Goal: Task Accomplishment & Management: Use online tool/utility

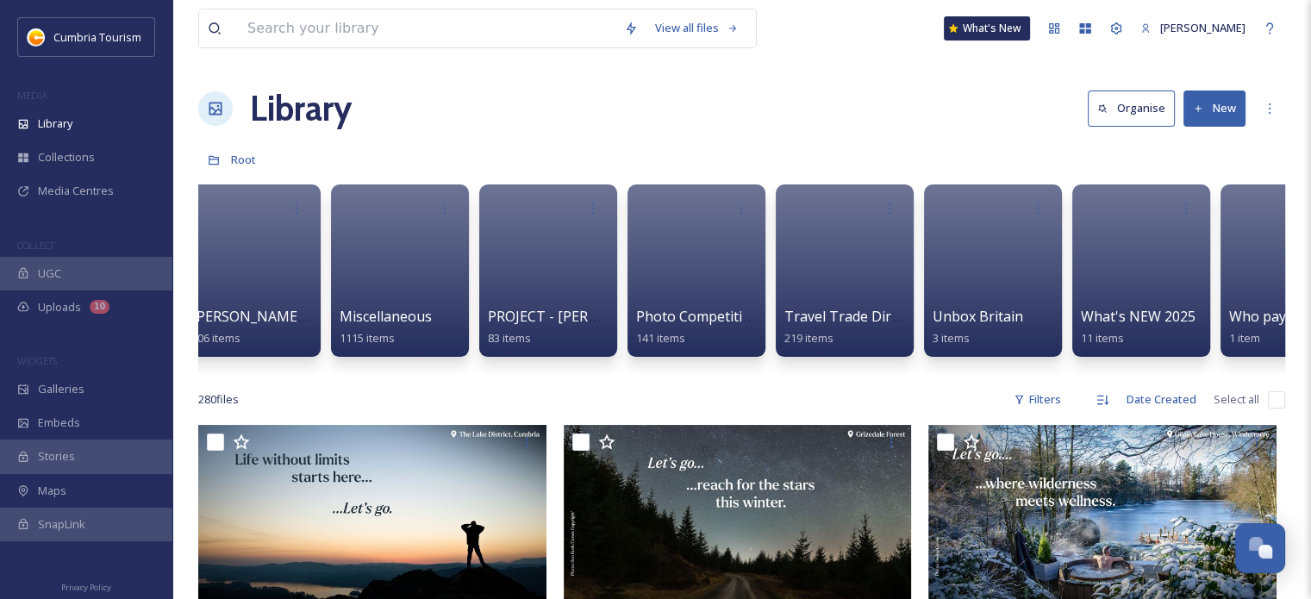
scroll to position [0, 1878]
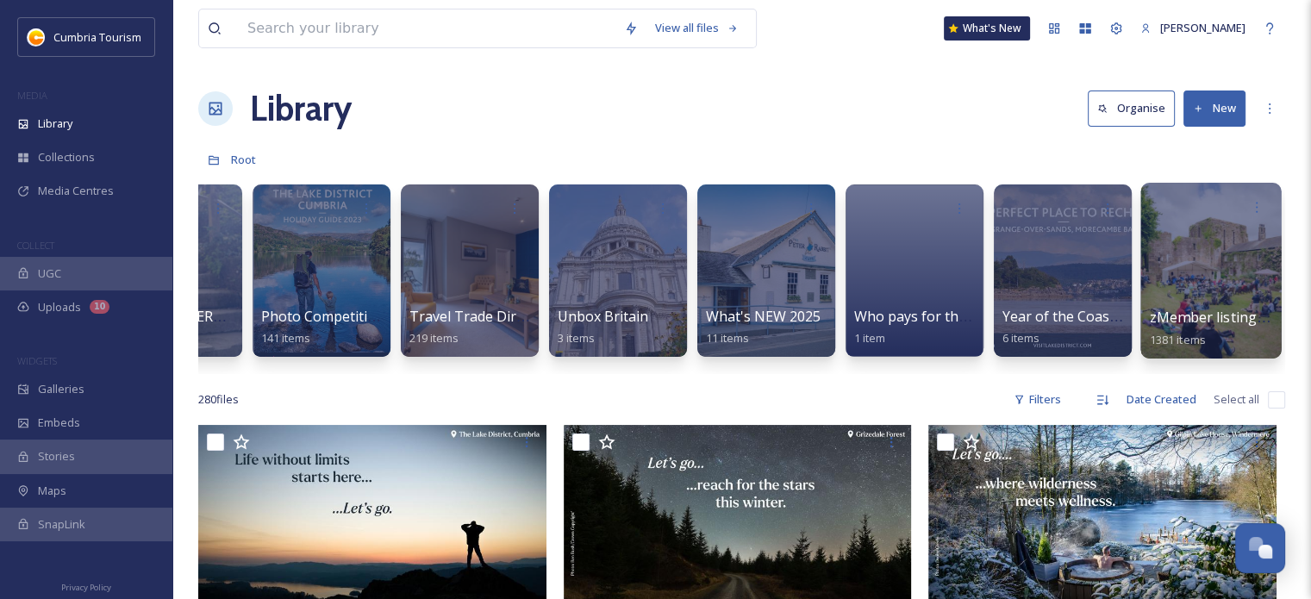
click at [1188, 275] on div at bounding box center [1210, 271] width 140 height 176
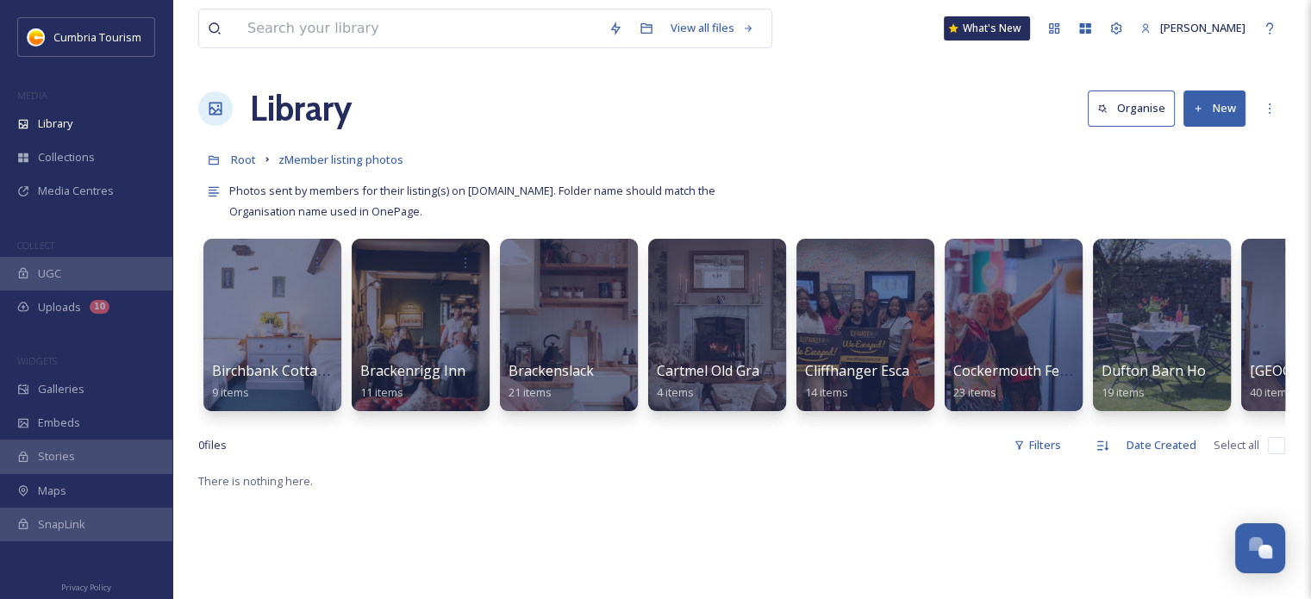
click at [1202, 96] on button "New" at bounding box center [1214, 107] width 62 height 35
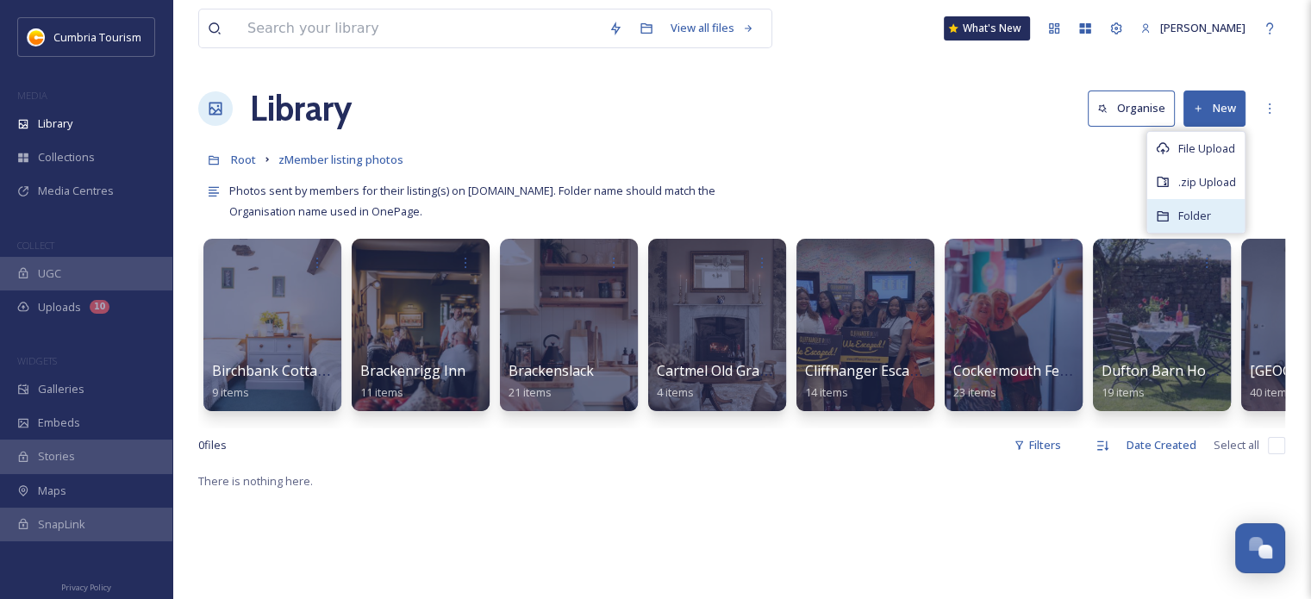
click at [1175, 203] on div "Folder" at bounding box center [1195, 216] width 97 height 34
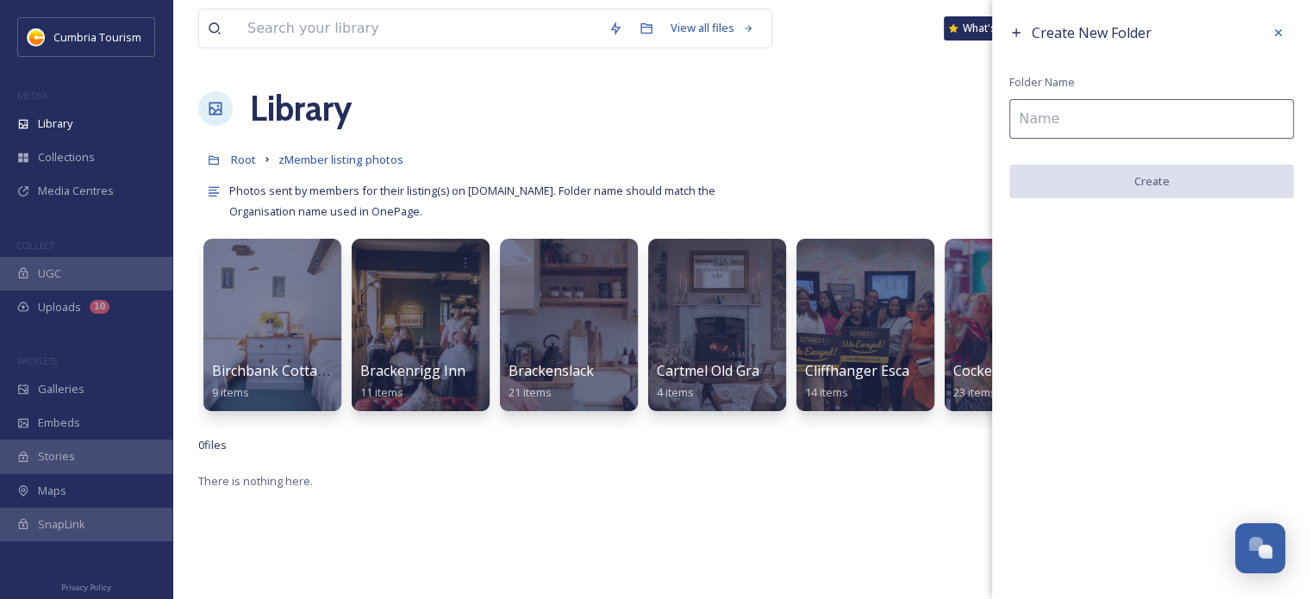
click at [1034, 113] on input at bounding box center [1151, 119] width 284 height 40
paste input "[PERSON_NAME][GEOGRAPHIC_DATA]"
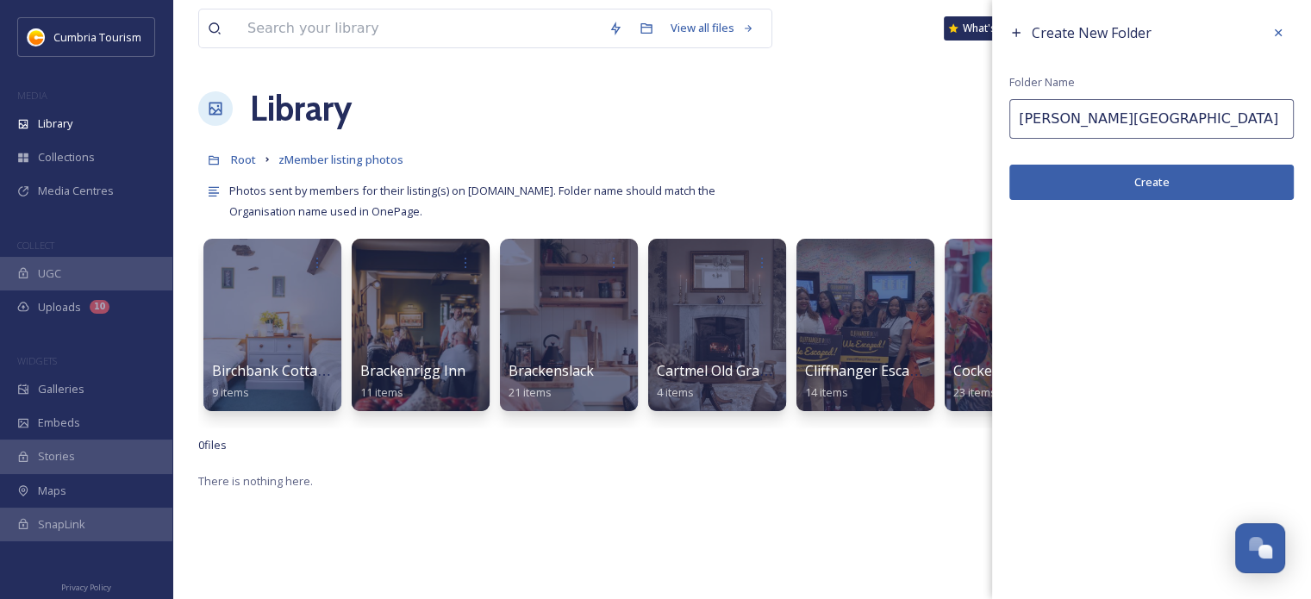
type input "[PERSON_NAME][GEOGRAPHIC_DATA]"
click at [1263, 181] on button "Create" at bounding box center [1151, 182] width 284 height 35
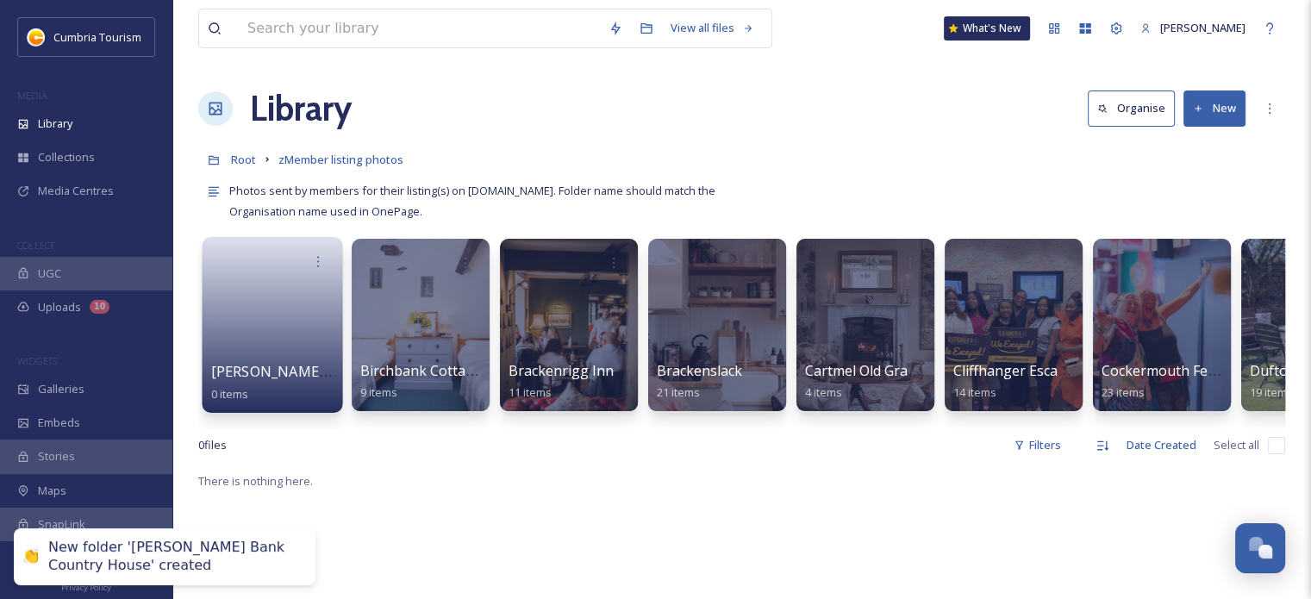
click at [276, 325] on link at bounding box center [272, 319] width 123 height 84
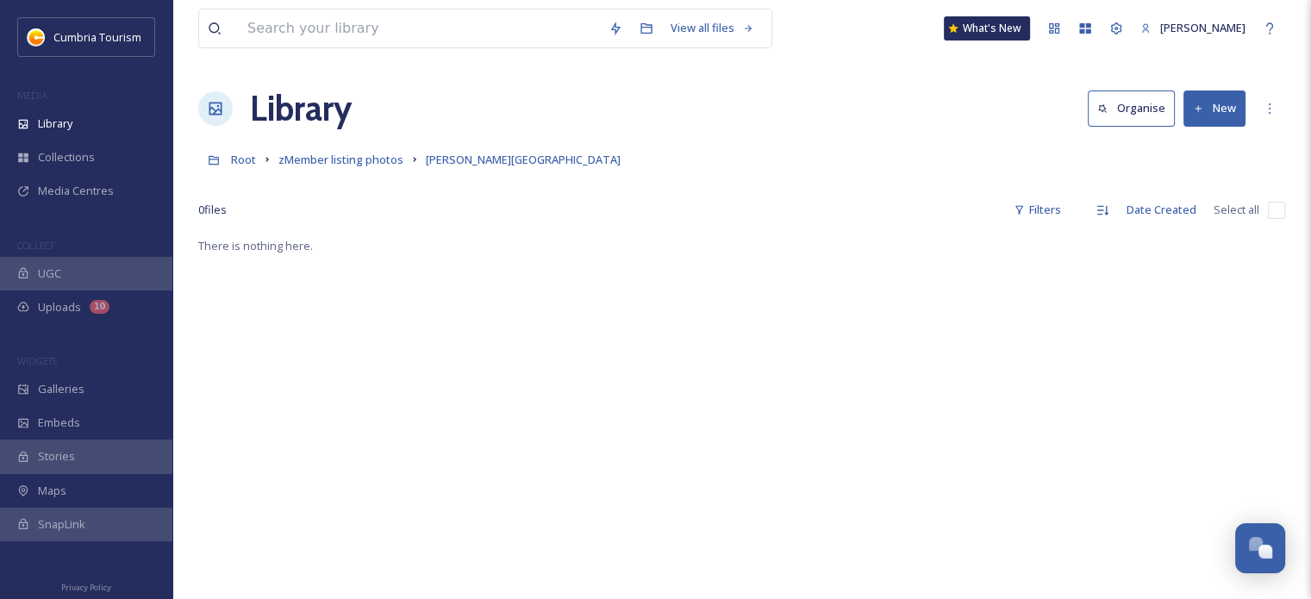
click at [1201, 119] on button "New" at bounding box center [1214, 107] width 62 height 35
click at [1194, 148] on span "File Upload" at bounding box center [1206, 148] width 57 height 16
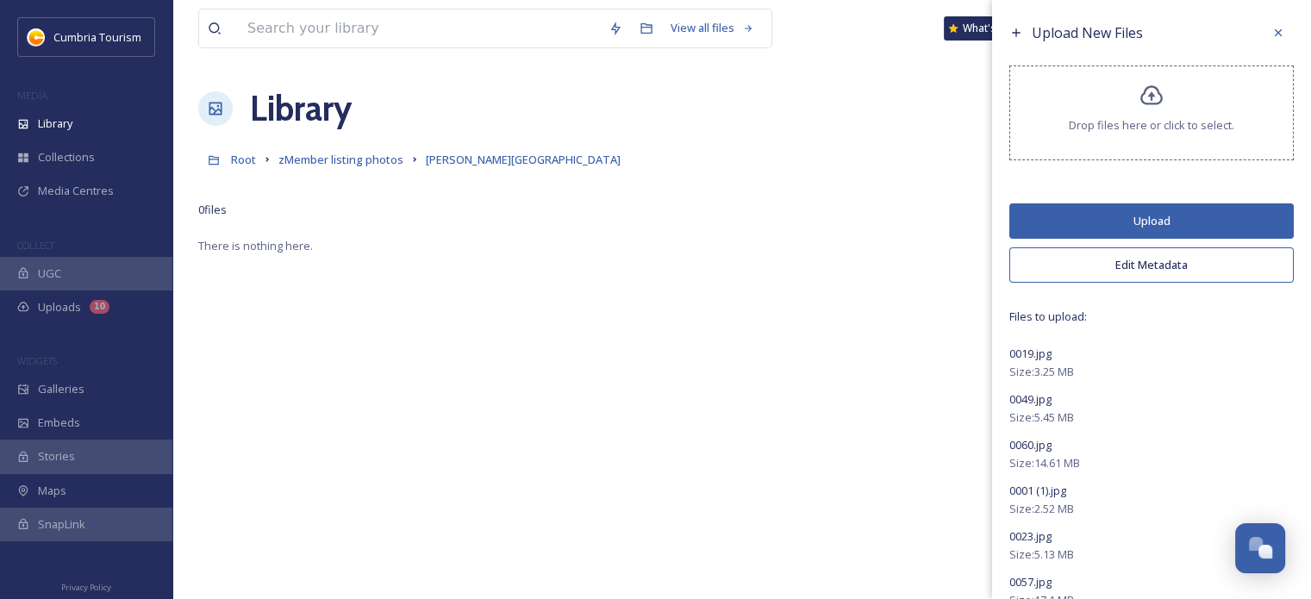
click at [1153, 258] on button "Edit Metadata" at bounding box center [1151, 264] width 284 height 35
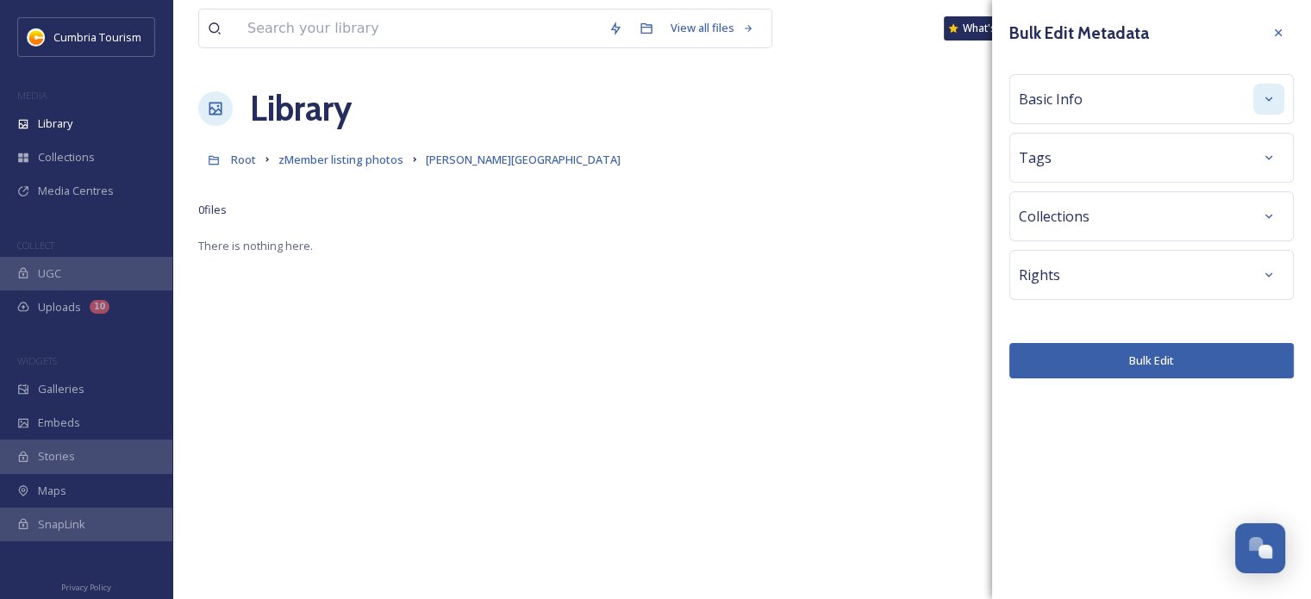
click at [1260, 99] on div at bounding box center [1268, 99] width 31 height 31
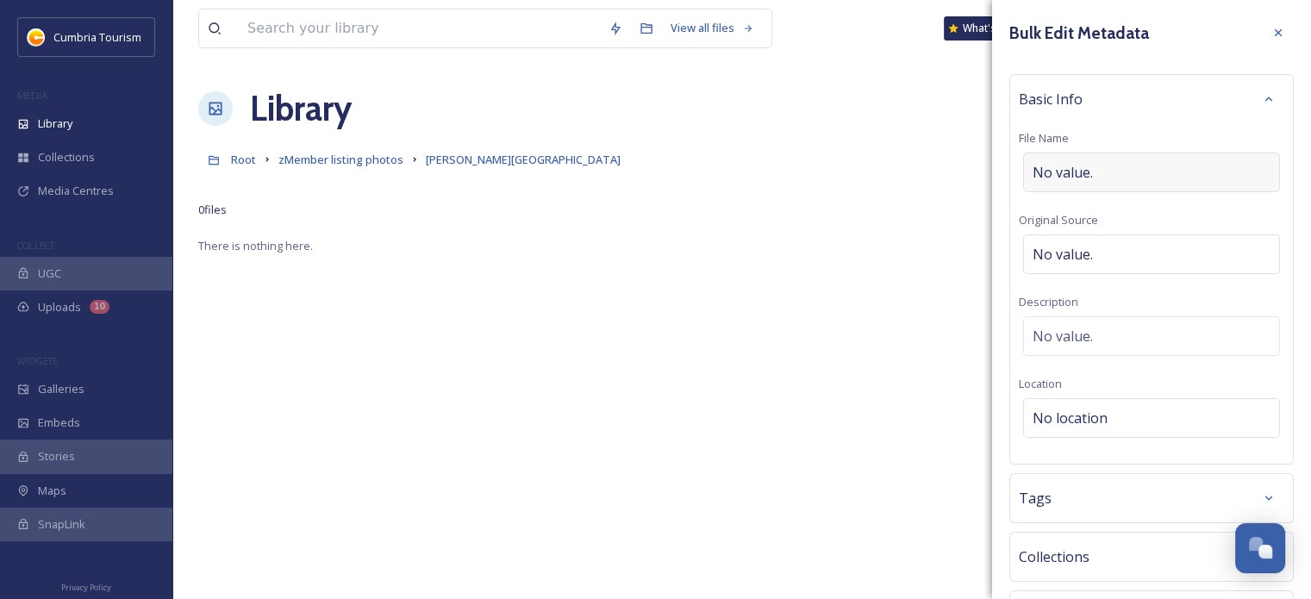
click at [1105, 161] on div "No value." at bounding box center [1151, 173] width 257 height 40
type input "[PERSON_NAME][GEOGRAPHIC_DATA]"
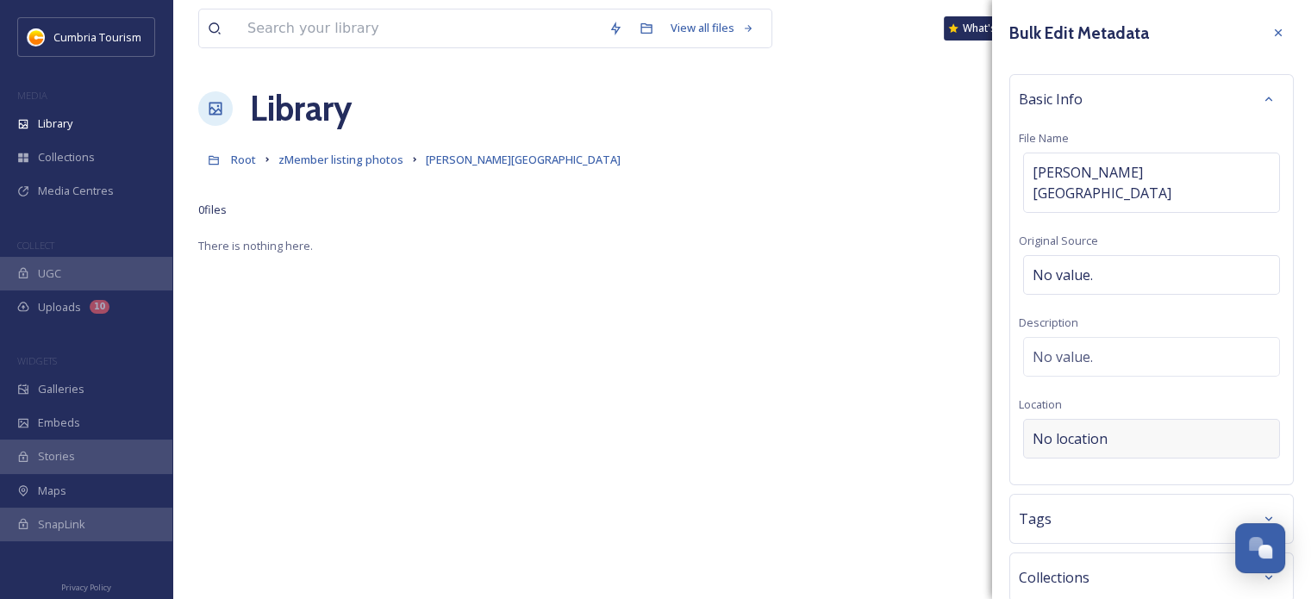
click at [1093, 428] on span "No location" at bounding box center [1069, 438] width 75 height 21
click at [1093, 420] on input at bounding box center [1151, 439] width 255 height 38
type input "r"
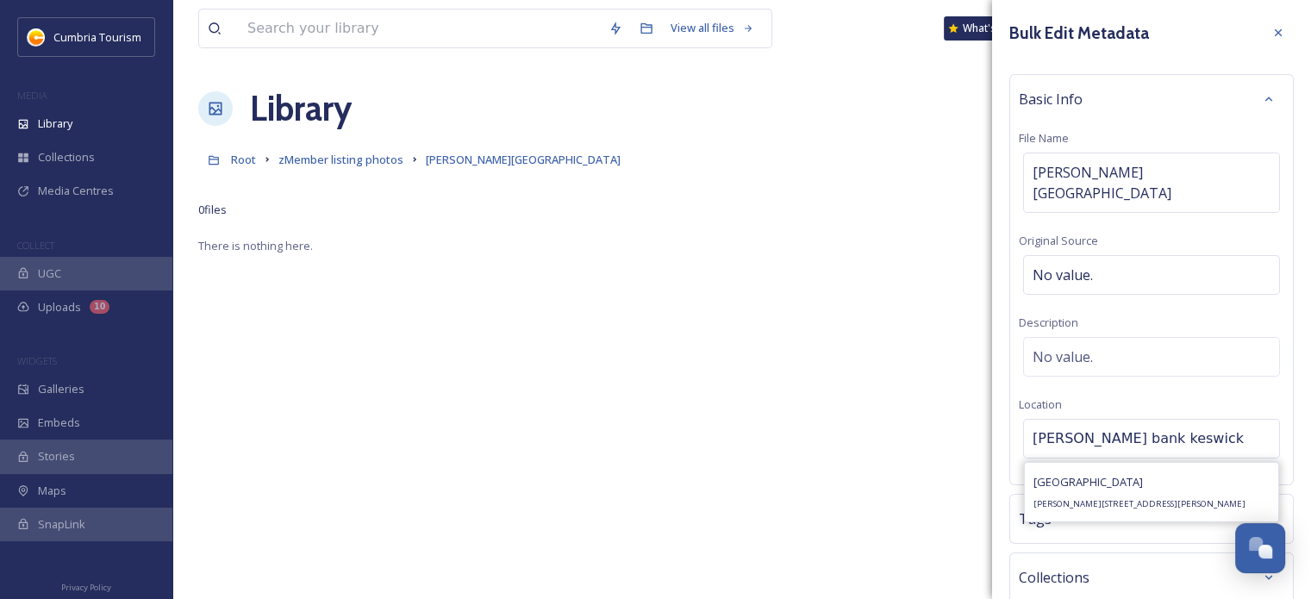
type input "[PERSON_NAME] bank keswick"
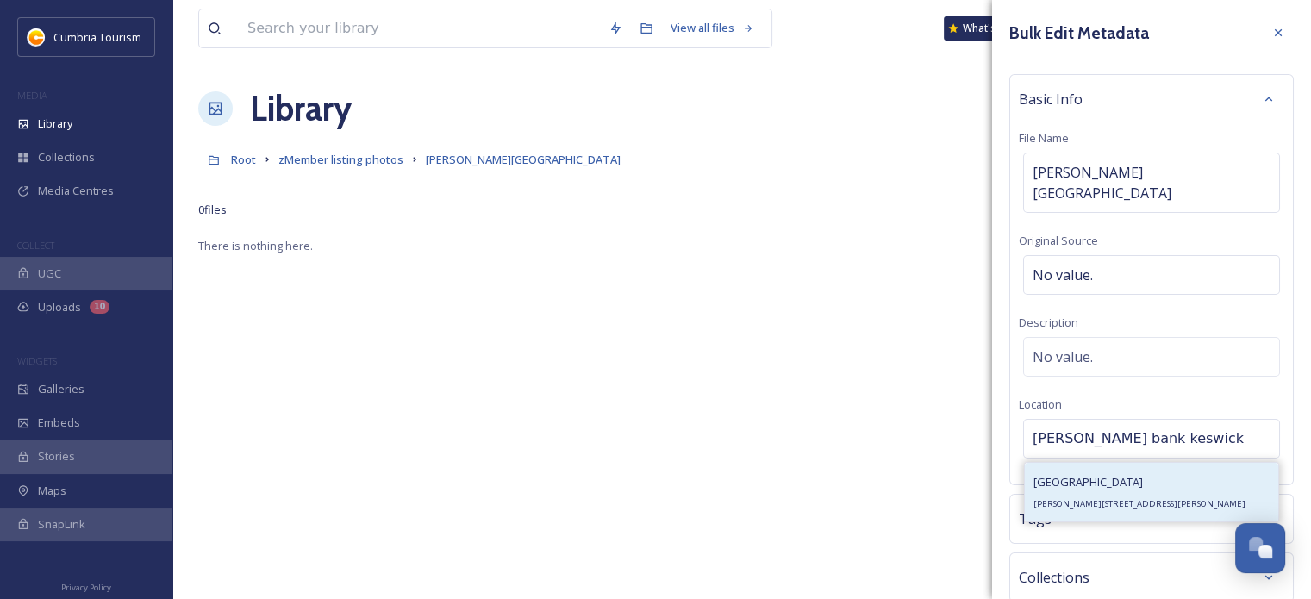
click at [1242, 498] on span "[PERSON_NAME][STREET_ADDRESS][PERSON_NAME]" at bounding box center [1139, 503] width 212 height 11
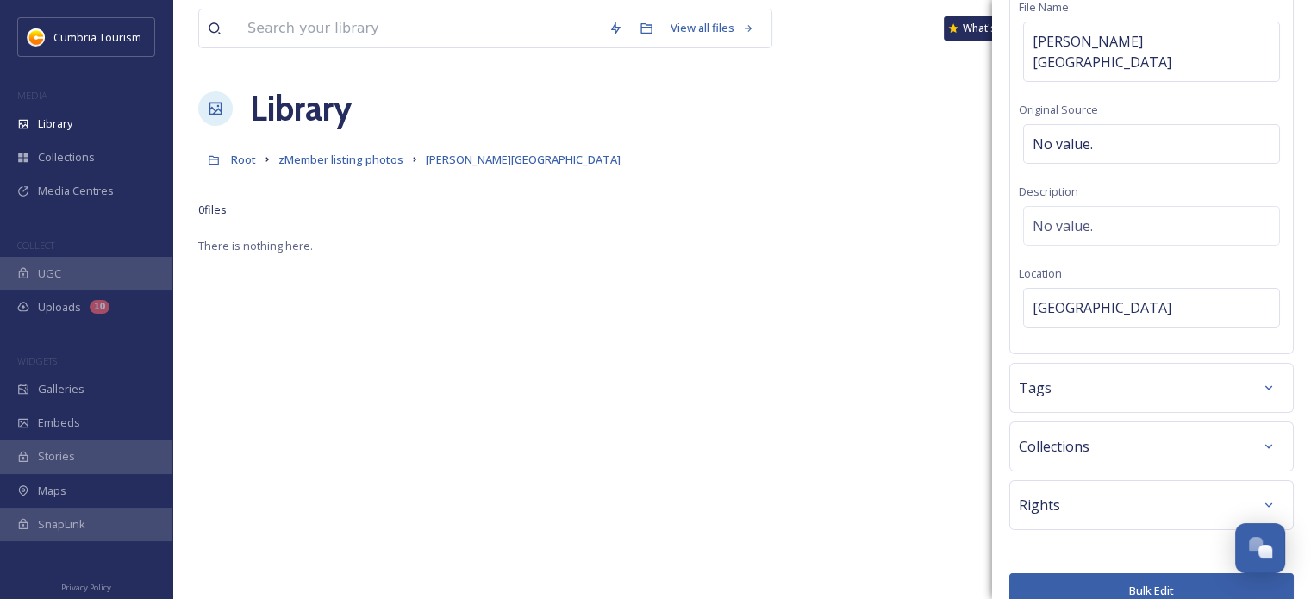
scroll to position [134, 0]
click at [1138, 571] on button "Bulk Edit" at bounding box center [1151, 588] width 284 height 35
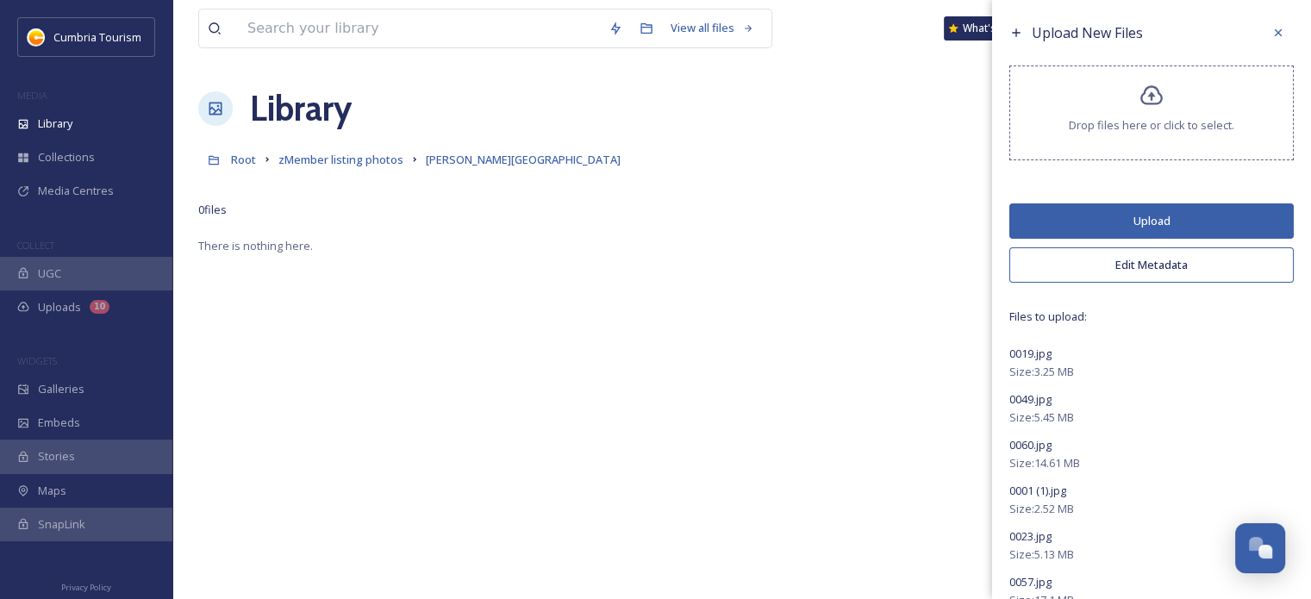
click at [1164, 212] on button "Upload" at bounding box center [1151, 220] width 284 height 35
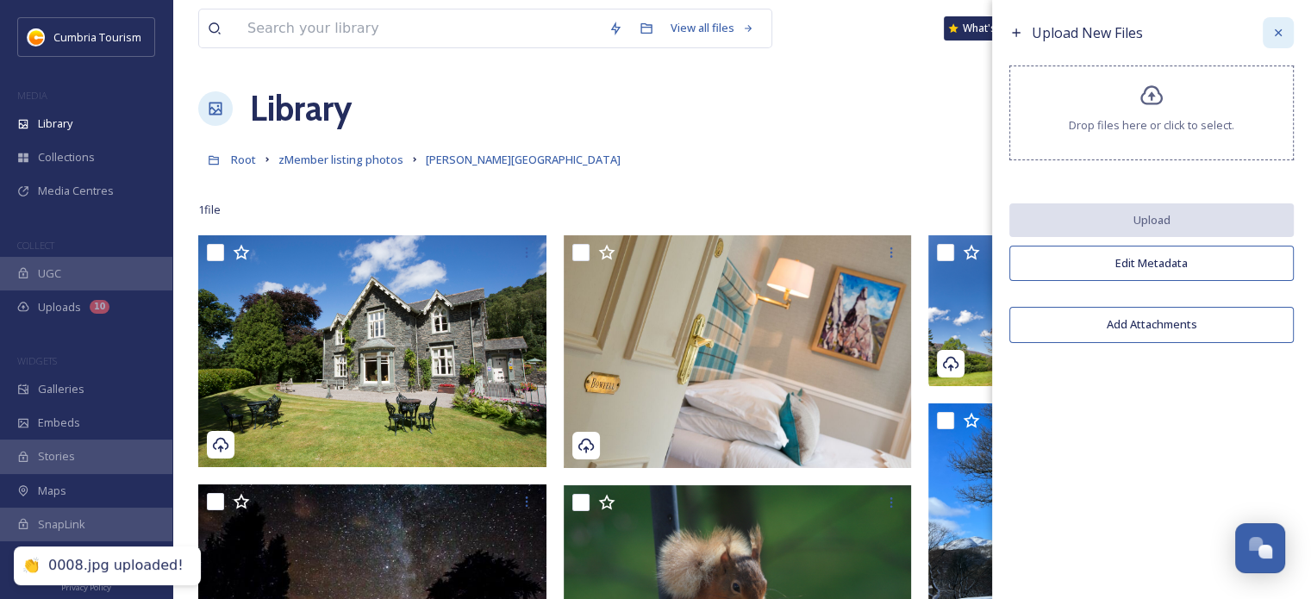
click at [1287, 29] on div at bounding box center [1278, 32] width 31 height 31
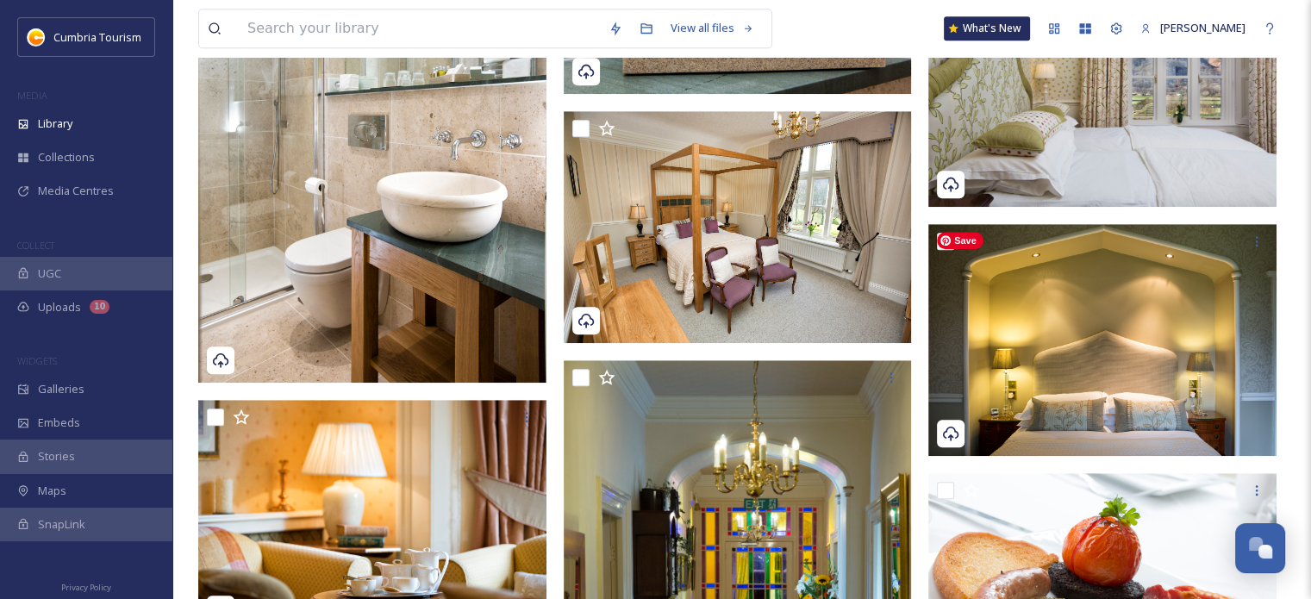
scroll to position [1149, 0]
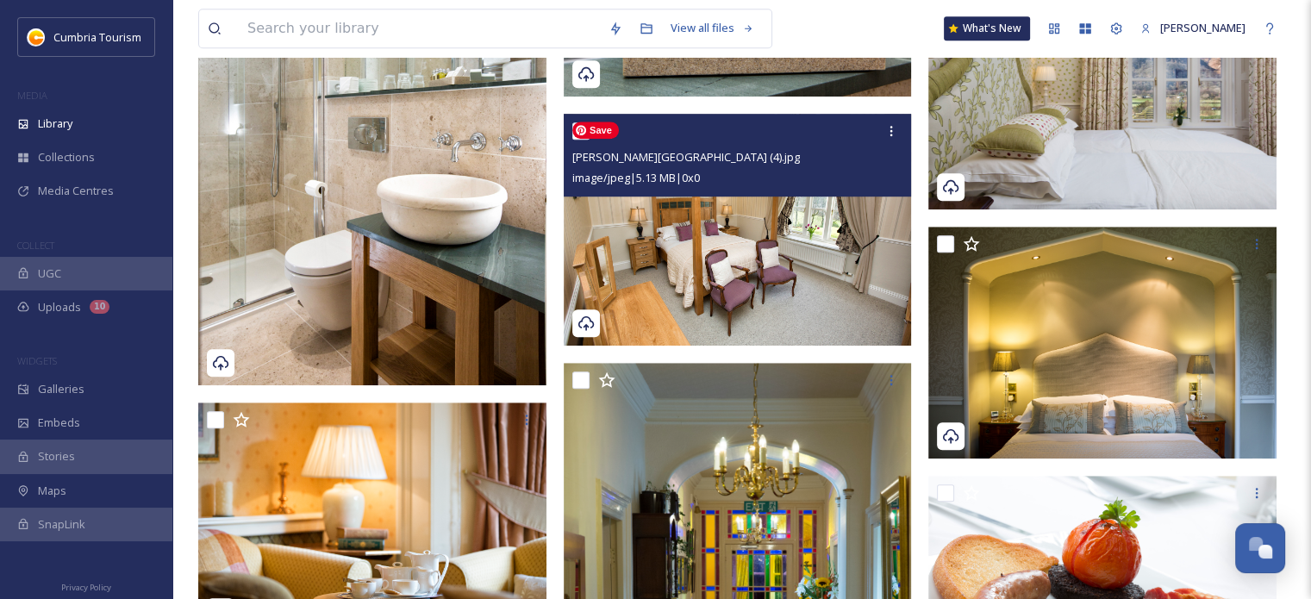
click at [771, 291] on img at bounding box center [738, 230] width 348 height 232
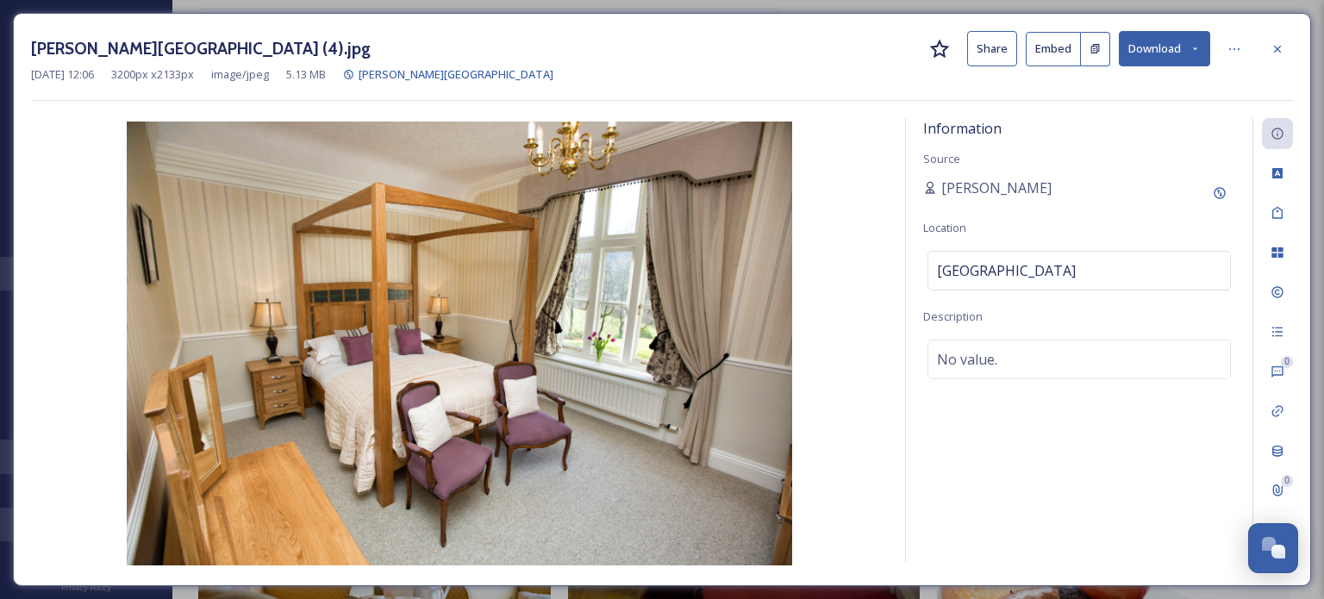
click at [1158, 41] on button "Download" at bounding box center [1164, 48] width 91 height 35
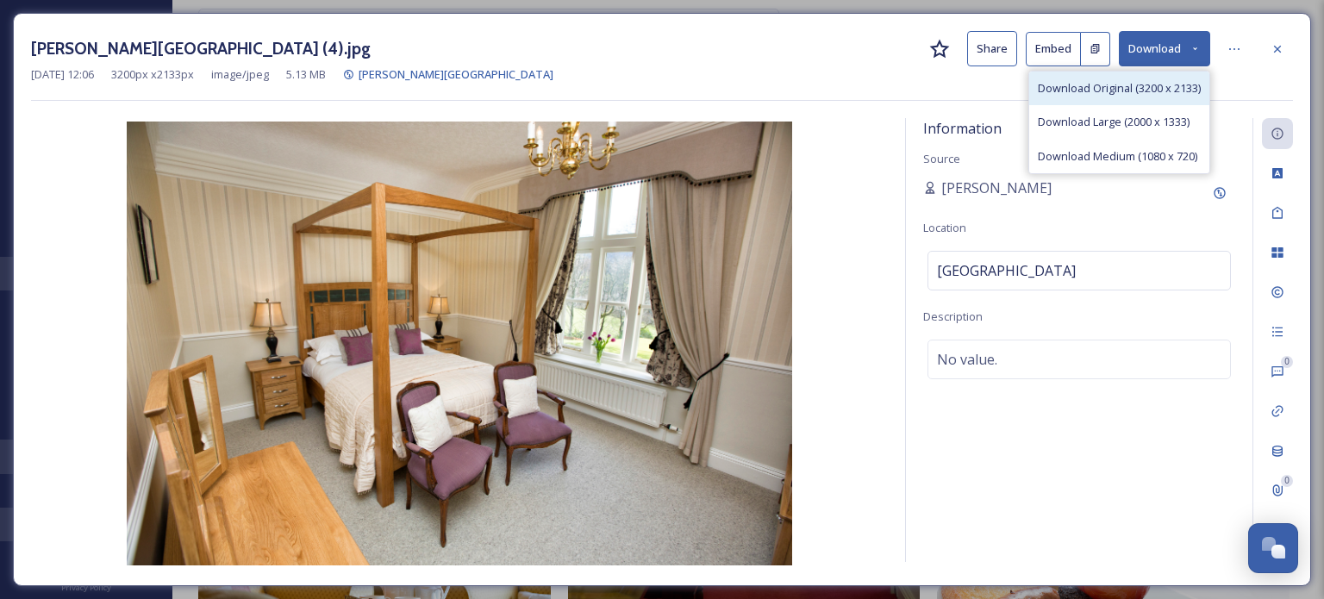
click at [1129, 89] on span "Download Original (3200 x 2133)" at bounding box center [1119, 88] width 163 height 16
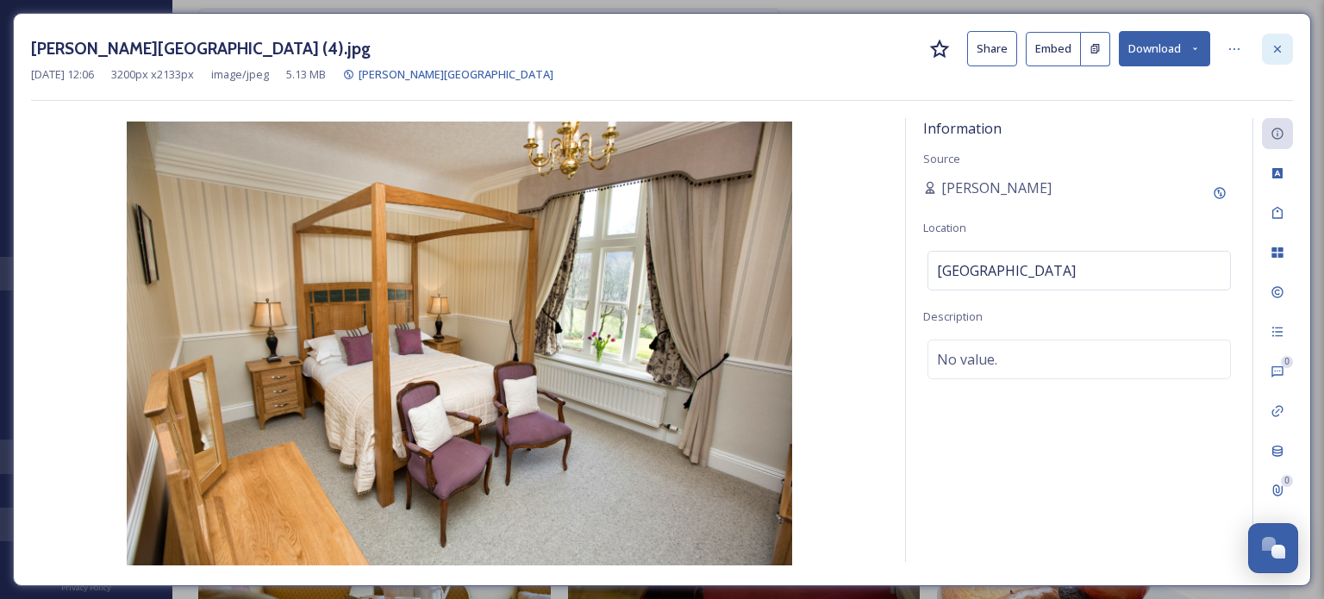
click at [1287, 47] on div at bounding box center [1277, 49] width 31 height 31
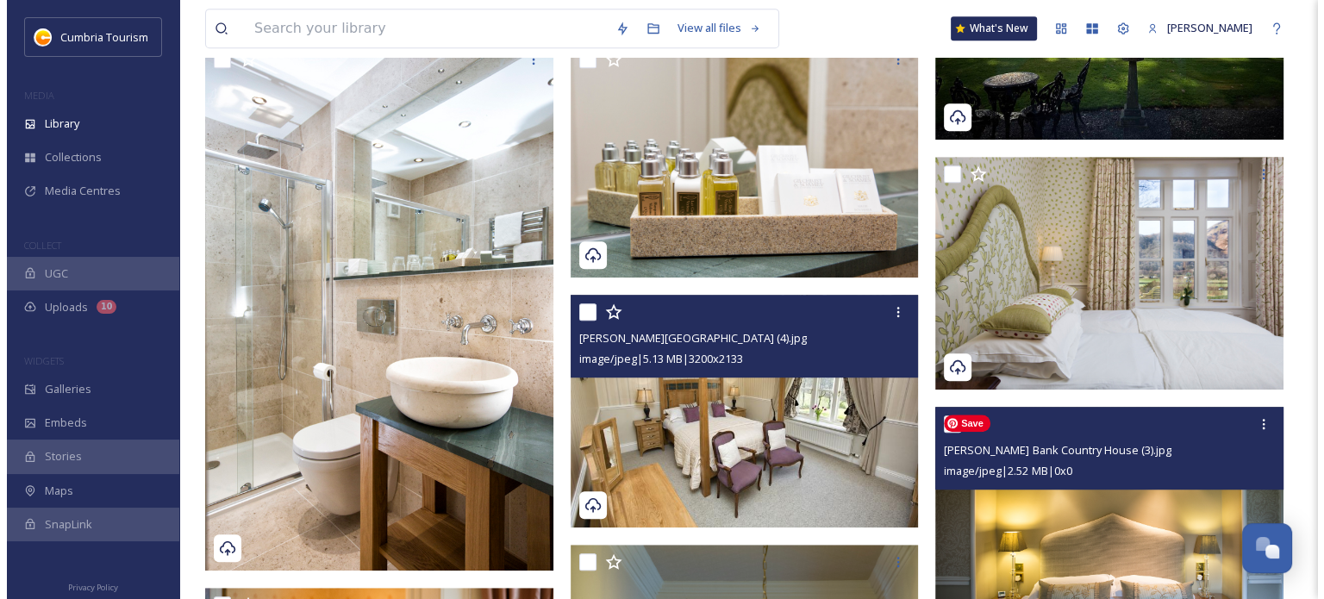
scroll to position [976, 0]
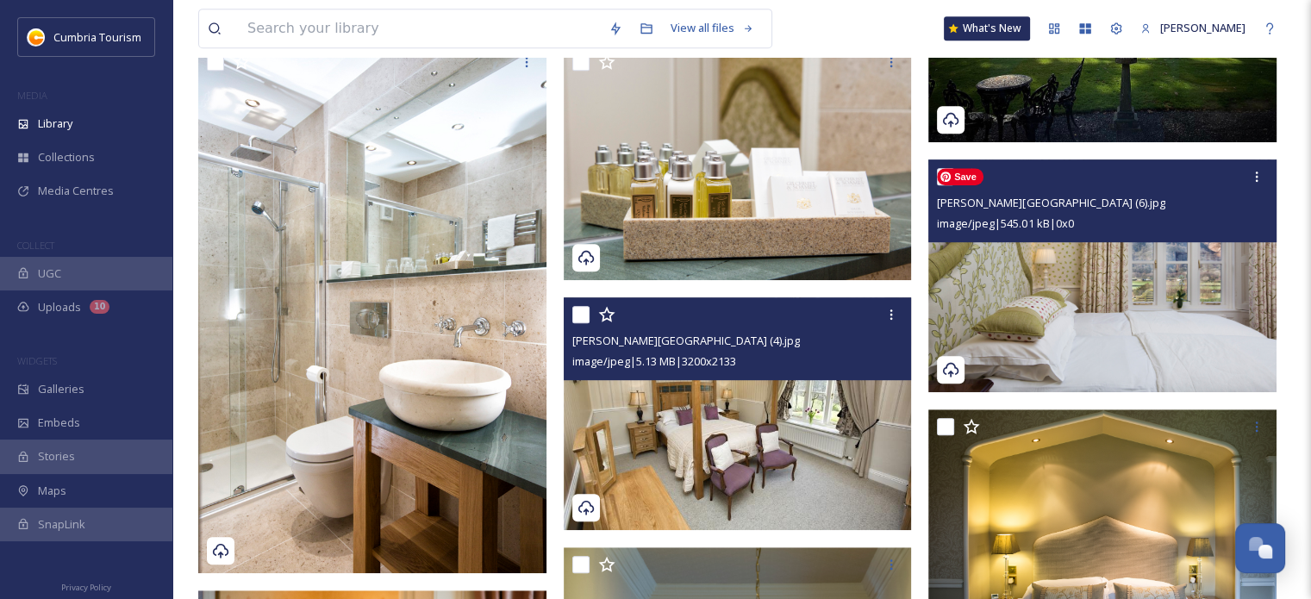
click at [1148, 265] on img at bounding box center [1102, 275] width 348 height 232
